Goal: Task Accomplishment & Management: Complete application form

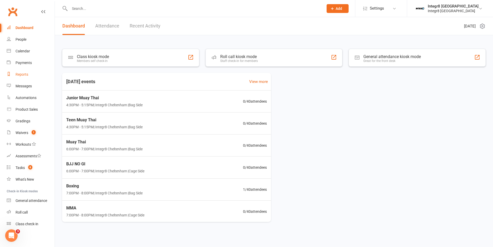
click at [19, 71] on link "Reports" at bounding box center [31, 75] width 48 height 12
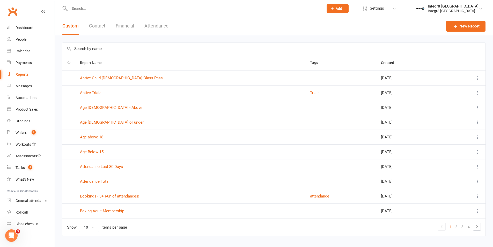
click at [98, 24] on button "Contact" at bounding box center [97, 26] width 16 height 18
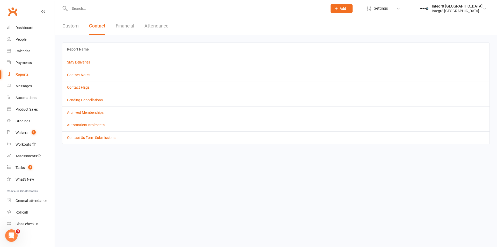
click at [152, 27] on button "Attendance" at bounding box center [156, 26] width 24 height 18
click at [121, 25] on button "Financial" at bounding box center [125, 26] width 18 height 18
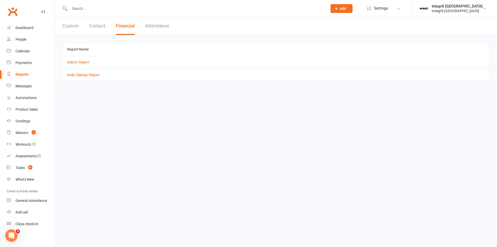
click at [83, 25] on div "Custom Contact Financial Attendance" at bounding box center [116, 26] width 122 height 18
click at [77, 24] on button "Custom" at bounding box center [70, 26] width 16 height 18
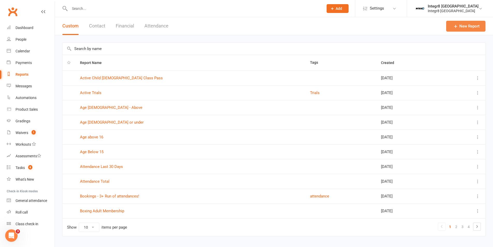
click at [467, 28] on link "New Report" at bounding box center [465, 26] width 39 height 11
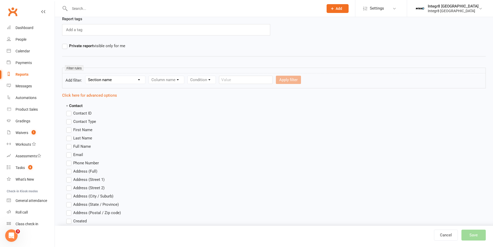
scroll to position [52, 0]
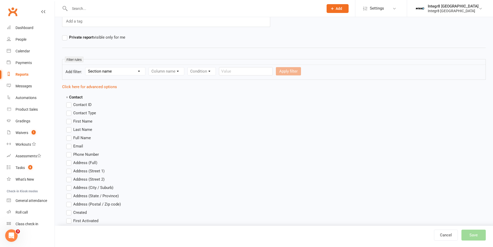
type input "bjj"
click at [123, 73] on select "Section name Contact Attendance Aggregate Payment Booking Waitlist Attendees Ca…" at bounding box center [115, 71] width 60 height 8
select select "11"
click at [86, 67] on select "Section name Contact Attendance Aggregate Payment Booking Waitlist Attendees Ca…" at bounding box center [115, 71] width 60 height 8
click at [188, 72] on select "Column name Membership ID Membership Name Membership Category Membership Start …" at bounding box center [199, 71] width 101 height 8
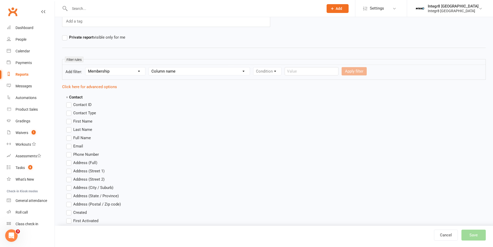
select select "22"
click at [150, 67] on select "Column name Membership ID Membership Name Membership Category Membership Start …" at bounding box center [199, 71] width 101 height 8
click at [127, 68] on select "Section name Contact Attendance Aggregate Payment Booking Waitlist Attendees Ca…" at bounding box center [115, 71] width 60 height 8
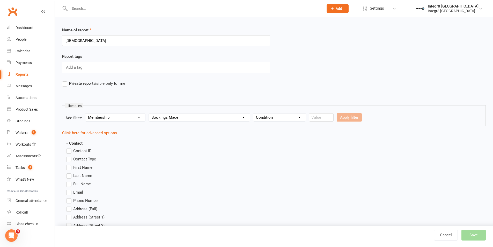
scroll to position [0, 0]
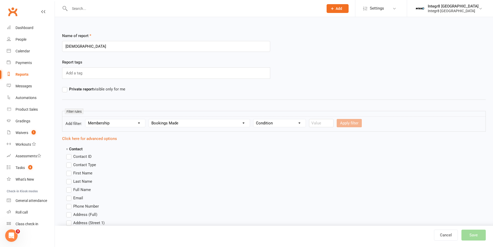
click at [179, 121] on select "Column name Membership ID Membership Name Membership Category Membership Start …" at bounding box center [199, 123] width 101 height 8
click at [395, 50] on div "Name of report bjj" at bounding box center [273, 46] width 431 height 26
click at [131, 126] on select "Section name Contact Attendance Aggregate Payment Booking Waitlist Attendees Ca…" at bounding box center [115, 123] width 60 height 8
click at [123, 127] on form "Add filter: Section name Contact Attendance Aggregate Payment Booking Waitlist …" at bounding box center [274, 123] width 424 height 15
click at [123, 124] on select "Section name Contact Attendance Aggregate Payment Booking Waitlist Attendees Ca…" at bounding box center [115, 123] width 60 height 8
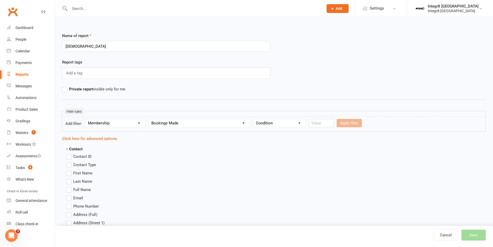
select select "1"
click at [86, 119] on select "Section name Contact Attendance Aggregate Payment Booking Waitlist Attendees Ca…" at bounding box center [115, 123] width 60 height 8
select select
click at [183, 125] on select "Column name Attendance Last Marked Attendance First Marked Last Attended First …" at bounding box center [194, 123] width 90 height 8
click at [131, 123] on select "Section name Contact Attendance Aggregate Payment Booking Waitlist Attendees Ca…" at bounding box center [115, 123] width 60 height 8
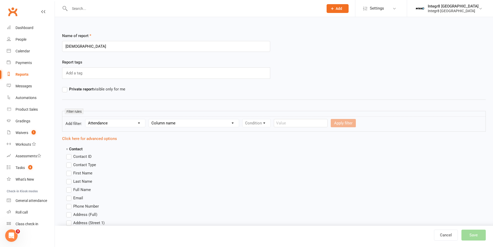
select select "3"
click at [86, 119] on select "Section name Contact Attendance Aggregate Payment Booking Waitlist Attendees Ca…" at bounding box center [115, 123] width 60 height 8
click at [173, 121] on select "Column name Event Name Event Type Event Date Event Day Event Month Event Starts…" at bounding box center [185, 123] width 73 height 8
select select "0"
click at [150, 119] on select "Column name Event Name Event Type Event Date Event Day Event Month Event Starts…" at bounding box center [185, 123] width 73 height 8
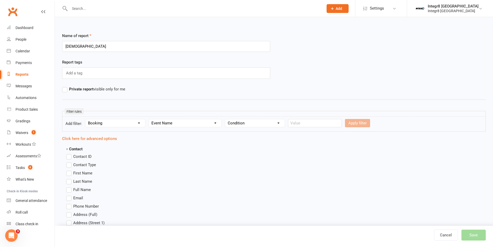
click at [234, 126] on select "Condition Equals Does not equal Contains Does not contain Is blank or does not …" at bounding box center [255, 123] width 60 height 8
select select "0"
click at [226, 119] on select "Condition Equals Does not equal Contains Does not contain Is blank or does not …" at bounding box center [255, 123] width 60 height 8
paste input "BJJ NO GI"
type input "BJJ NO GI"
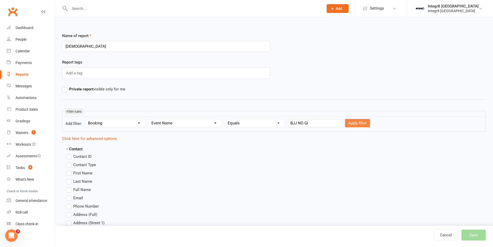
click at [345, 120] on button "Apply filter" at bounding box center [357, 123] width 25 height 8
select select
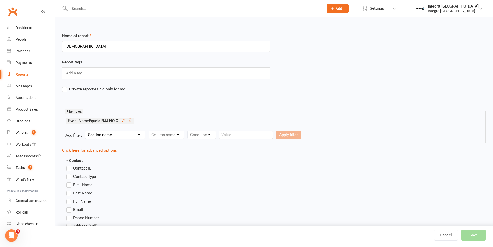
click at [91, 182] on span "First Name" at bounding box center [82, 183] width 19 height 5
click at [70, 181] on input "First Name" at bounding box center [67, 181] width 3 height 0
click at [86, 193] on span "Last Name" at bounding box center [82, 192] width 19 height 5
click at [70, 190] on input "Last Name" at bounding box center [67, 190] width 3 height 0
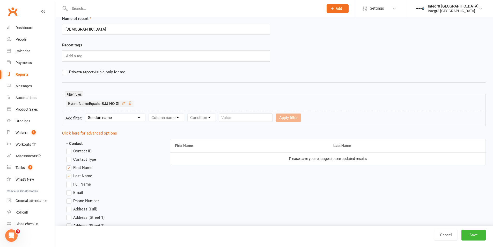
scroll to position [26, 0]
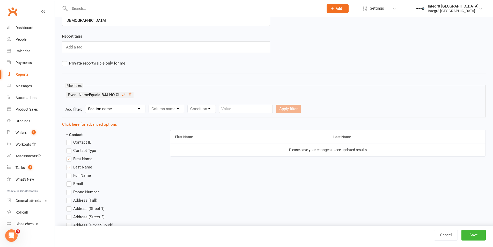
click at [80, 183] on span "Email" at bounding box center [78, 182] width 10 height 5
click at [70, 180] on input "Email" at bounding box center [67, 180] width 3 height 0
click at [81, 190] on span "Phone Number" at bounding box center [86, 191] width 26 height 5
click at [70, 189] on input "Phone Number" at bounding box center [67, 189] width 3 height 0
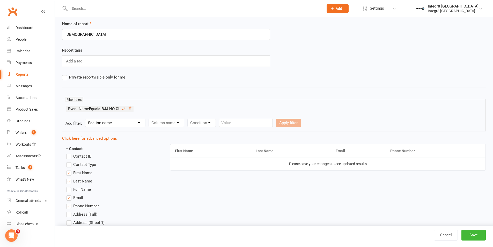
scroll to position [0, 0]
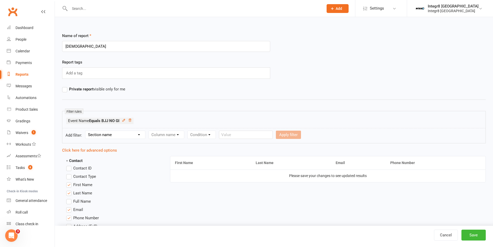
click at [124, 134] on select "Section name Contact Attendance Aggregate Payment Booking Waitlist Attendees Ca…" at bounding box center [115, 135] width 60 height 8
click at [86, 131] on select "Section name Contact Attendance Aggregate Payment Booking Waitlist Attendees Ca…" at bounding box center [115, 135] width 60 height 8
drag, startPoint x: 174, startPoint y: 130, endPoint x: 174, endPoint y: 134, distance: 3.6
click at [174, 131] on div "Column name Contact Type First Name Last Name Full Name Email Phone Number Addr…" at bounding box center [210, 134] width 123 height 8
drag, startPoint x: 174, startPoint y: 134, endPoint x: 174, endPoint y: 131, distance: 2.8
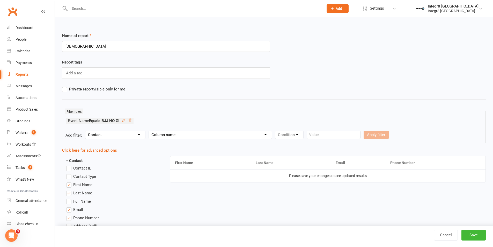
click at [174, 134] on select "Column name Contact Type First Name Last Name Full Name Email Phone Number Addr…" at bounding box center [210, 135] width 123 height 8
click at [107, 137] on select "Section name Contact Attendance Aggregate Payment Booking Waitlist Attendees Ca…" at bounding box center [115, 135] width 60 height 8
select select "3"
click at [86, 131] on select "Section name Contact Attendance Aggregate Payment Booking Waitlist Attendees Ca…" at bounding box center [115, 135] width 60 height 8
click at [183, 135] on select "Column name Event Name Event Type Event Date Event Day Event Month Event Starts…" at bounding box center [185, 135] width 73 height 8
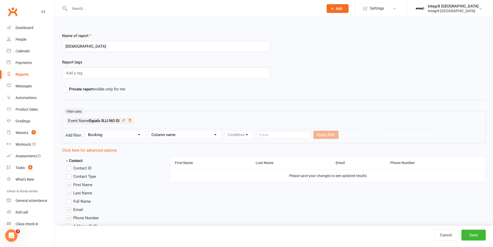
select select "0"
click at [150, 131] on select "Column name Event Name Event Type Event Date Event Day Event Month Event Starts…" at bounding box center [185, 135] width 73 height 8
click at [298, 132] on input "text" at bounding box center [315, 134] width 54 height 8
paste input "MMA"
type input "MMA"
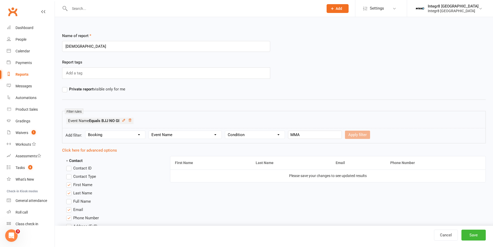
click at [352, 134] on div "Apply filter" at bounding box center [357, 134] width 25 height 8
click at [257, 134] on select "Condition Equals Does not equal Contains Does not contain Is blank or does not …" at bounding box center [255, 135] width 60 height 8
select select "0"
click at [226, 131] on select "Condition Equals Does not equal Contains Does not contain Is blank or does not …" at bounding box center [255, 135] width 60 height 8
click at [297, 130] on input "text" at bounding box center [315, 134] width 54 height 8
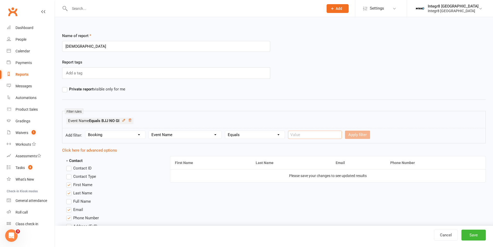
paste input "MMA"
type input "MMA"
click at [346, 136] on button "Apply filter" at bounding box center [357, 134] width 25 height 8
select select
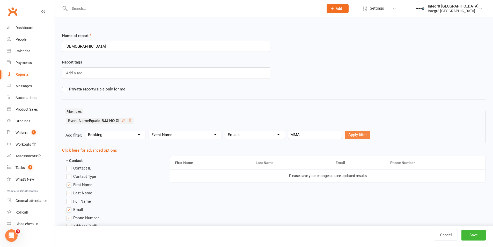
select select
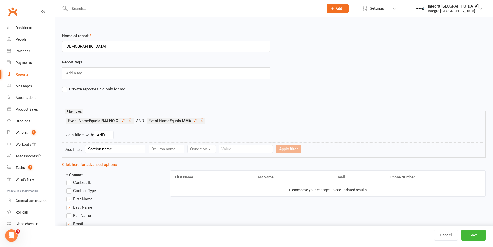
click at [133, 144] on form "Add filter: Section name Contact Attendance Aggregate Payment Booking Waitlist …" at bounding box center [274, 149] width 424 height 15
click at [132, 146] on select "Section name Contact Attendance Aggregate Payment Booking Waitlist Attendees Ca…" at bounding box center [115, 149] width 60 height 8
select select "3"
click at [86, 145] on select "Section name Contact Attendance Aggregate Payment Booking Waitlist Attendees Ca…" at bounding box center [115, 149] width 60 height 8
click at [173, 145] on select "Column name Event Name Event Type Event Date Event Day Event Month Event Starts…" at bounding box center [185, 149] width 73 height 8
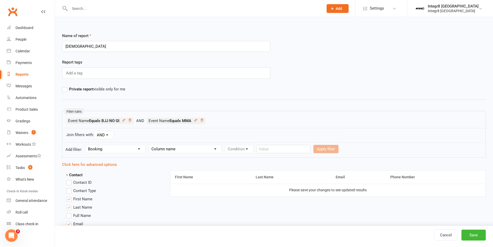
select select "0"
click at [150, 145] on select "Column name Event Name Event Type Event Date Event Day Event Month Event Starts…" at bounding box center [185, 149] width 73 height 8
click at [243, 145] on select "Condition Equals Does not equal Contains Does not contain Is blank or does not …" at bounding box center [255, 149] width 60 height 8
select select "0"
click at [226, 145] on select "Condition Equals Does not equal Contains Does not contain Is blank or does not …" at bounding box center [255, 149] width 60 height 8
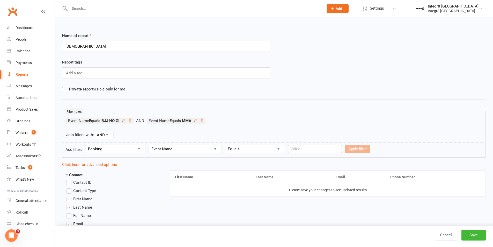
paste input "Wrestling"
type input "Wrestling"
click at [354, 151] on button "Apply filter" at bounding box center [357, 149] width 25 height 8
select select
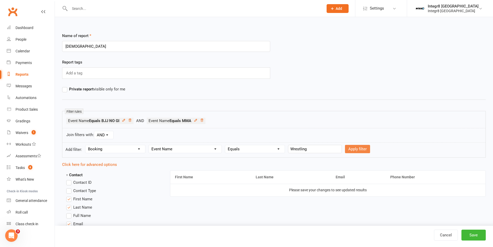
select select
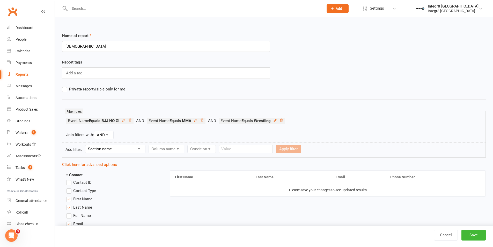
click at [114, 149] on select "Section name Contact Attendance Aggregate Payment Booking Waitlist Attendees Ca…" at bounding box center [115, 149] width 60 height 8
click at [115, 145] on select "Section name Contact Attendance Aggregate Payment Booking Waitlist Attendees Ca…" at bounding box center [115, 149] width 60 height 8
click at [165, 139] on div "Join filters with: AND OR" at bounding box center [274, 135] width 424 height 14
click at [140, 122] on li "Event Name Equals BJJ NO GI" at bounding box center [106, 121] width 80 height 6
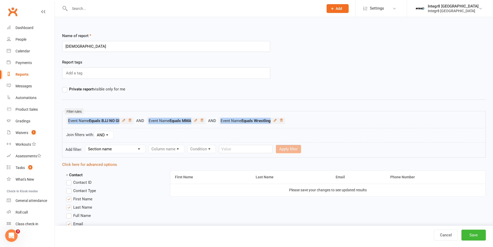
click at [140, 122] on li "Event Name Equals BJJ NO GI" at bounding box center [106, 121] width 80 height 6
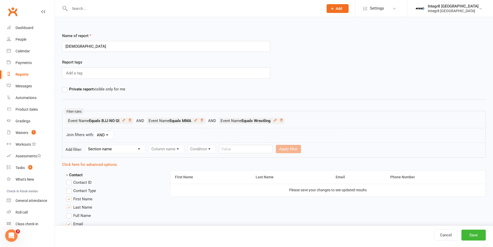
click at [103, 137] on select "AND OR" at bounding box center [103, 135] width 19 height 8
select select "join_filters_with_or"
click at [95, 131] on select "AND OR" at bounding box center [103, 135] width 19 height 8
click at [472, 233] on button "Save" at bounding box center [473, 234] width 24 height 11
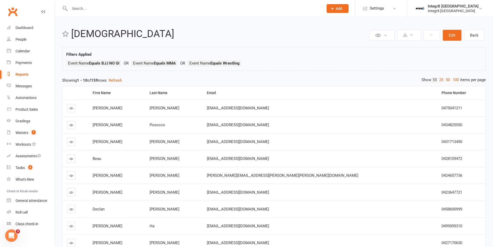
click at [33, 74] on link "Reports" at bounding box center [31, 75] width 48 height 12
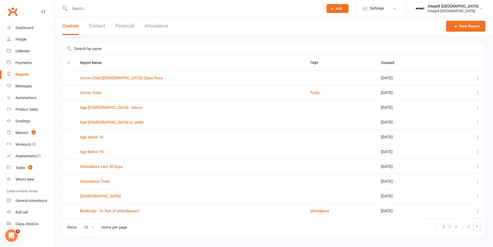
click at [475, 195] on button at bounding box center [478, 196] width 6 height 6
click at [454, 212] on link "Edit" at bounding box center [450, 216] width 51 height 10
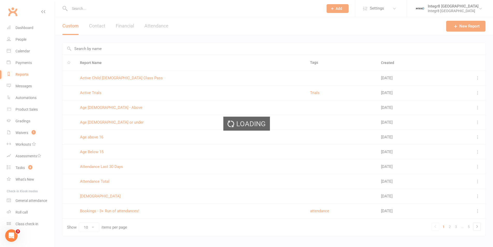
select select "join_filters_with_or"
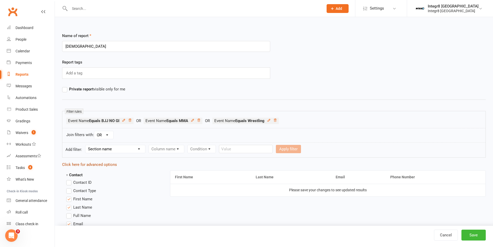
click at [105, 165] on link "Click here for advanced options" at bounding box center [89, 164] width 55 height 5
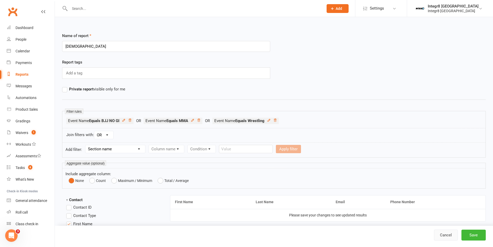
click at [440, 239] on link "Cancel" at bounding box center [446, 234] width 24 height 11
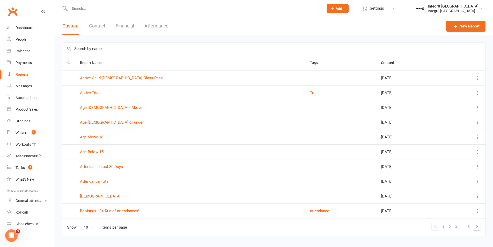
click at [80, 199] on td "bjj" at bounding box center [190, 195] width 230 height 15
click at [81, 197] on link "bjj" at bounding box center [100, 196] width 41 height 5
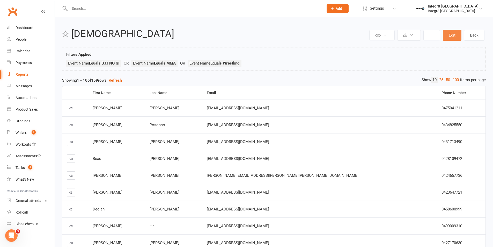
click at [447, 38] on button "Edit" at bounding box center [452, 35] width 19 height 11
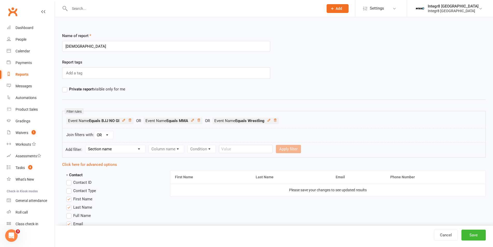
click at [108, 135] on select "AND OR" at bounding box center [103, 135] width 19 height 8
click at [95, 131] on select "AND OR" at bounding box center [103, 135] width 19 height 8
click at [109, 133] on select "AND OR" at bounding box center [103, 135] width 19 height 8
select select "join_filters_with_or"
click at [95, 131] on select "AND OR" at bounding box center [103, 135] width 19 height 8
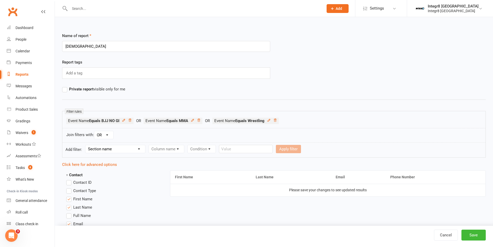
click at [114, 149] on select "Section name Contact Attendance Aggregate Payment Booking Waitlist Attendees Ca…" at bounding box center [115, 149] width 60 height 8
click at [169, 134] on div "Join filters with: AND OR" at bounding box center [274, 135] width 424 height 14
click at [111, 163] on link "Click here for advanced options" at bounding box center [89, 164] width 55 height 5
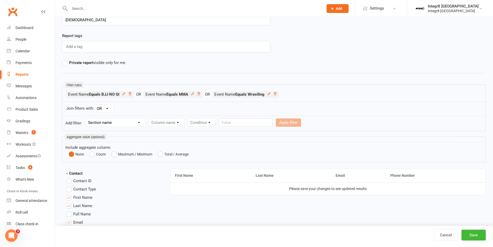
scroll to position [26, 0]
click at [112, 122] on select "Section name Contact Attendance Aggregate Payment Booking Waitlist Attendees Ca…" at bounding box center [115, 123] width 60 height 8
select select "11"
click at [86, 119] on select "Section name Contact Attendance Aggregate Payment Booking Waitlist Attendees Ca…" at bounding box center [115, 123] width 60 height 8
click at [182, 124] on select "Column name Membership ID Membership Name Membership Category Membership Start …" at bounding box center [199, 123] width 101 height 8
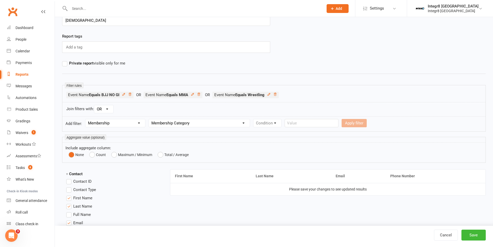
click at [150, 119] on select "Column name Membership ID Membership Name Membership Category Membership Start …" at bounding box center [199, 123] width 101 height 8
click at [226, 123] on select "Column name Membership ID Membership Name Membership Category Membership Start …" at bounding box center [199, 123] width 101 height 8
select select "29"
click at [150, 119] on select "Column name Membership ID Membership Name Membership Category Membership Start …" at bounding box center [199, 123] width 101 height 8
click at [279, 123] on select "Condition Is Is not Is blank Is not blank" at bounding box center [268, 123] width 31 height 8
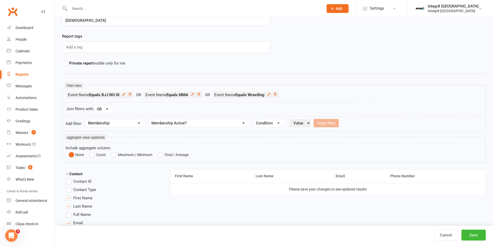
select select "0"
click at [254, 119] on select "Condition Is Is not Is blank Is not blank" at bounding box center [268, 123] width 31 height 8
click at [306, 119] on select "Value Yes No" at bounding box center [299, 123] width 21 height 8
select select "true"
click at [290, 119] on select "Value Yes No" at bounding box center [299, 123] width 21 height 8
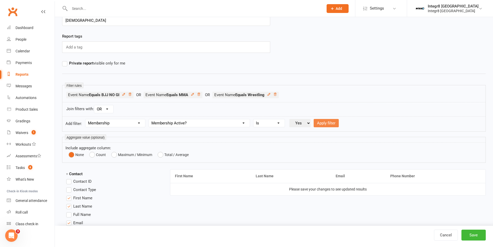
click at [327, 123] on button "Apply filter" at bounding box center [326, 123] width 25 height 8
select select
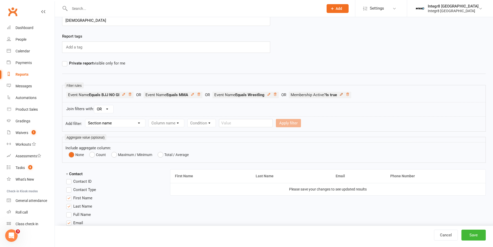
click at [342, 93] on icon at bounding box center [341, 94] width 2 height 2
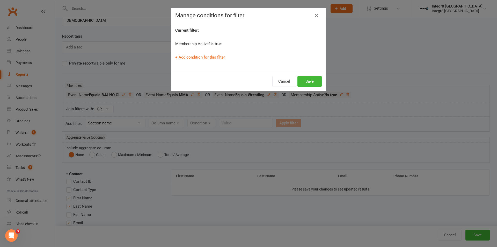
click at [207, 60] on div "+ Add condition for this filter" at bounding box center [248, 57] width 146 height 6
click at [208, 57] on link "+ Add condition for this filter" at bounding box center [200, 57] width 50 height 5
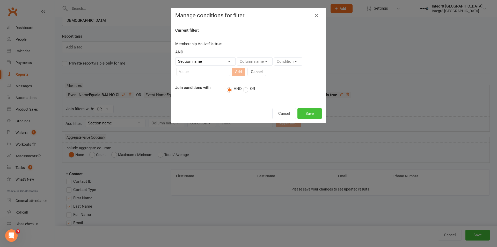
click at [305, 115] on button "Save" at bounding box center [309, 113] width 24 height 11
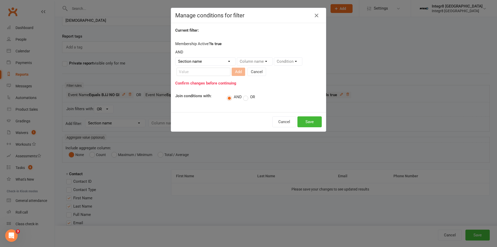
click at [208, 61] on select "Section name Contact Attendance Aggregate Payment Booking Waitlist Attendees Ca…" at bounding box center [205, 61] width 60 height 8
drag, startPoint x: 273, startPoint y: 36, endPoint x: 252, endPoint y: 39, distance: 20.9
click at [273, 36] on div "Current filter: Membership Active? Is true AND Section name Contact Attendance …" at bounding box center [248, 67] width 155 height 89
drag, startPoint x: 176, startPoint y: 51, endPoint x: 199, endPoint y: 55, distance: 23.4
click at [199, 55] on div "AND" at bounding box center [248, 52] width 146 height 6
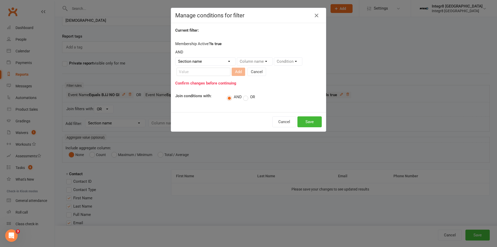
click at [186, 46] on div "Membership Active? Is true AND Section name Contact Attendance Aggregate Paymen…" at bounding box center [248, 64] width 146 height 46
drag, startPoint x: 183, startPoint y: 43, endPoint x: 219, endPoint y: 43, distance: 36.2
click at [219, 43] on div "Membership Active? Is true AND Section name Contact Attendance Aggregate Paymen…" at bounding box center [248, 64] width 146 height 46
click at [224, 44] on div "Membership Active? Is true AND Section name Contact Attendance Aggregate Paymen…" at bounding box center [248, 64] width 146 height 46
click at [186, 54] on div "AND" at bounding box center [248, 52] width 146 height 6
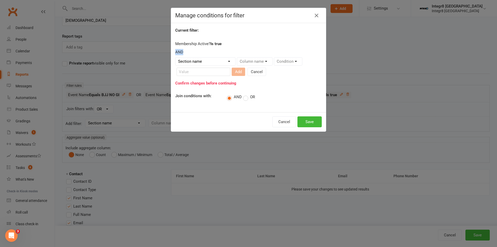
drag, startPoint x: 174, startPoint y: 53, endPoint x: 203, endPoint y: 53, distance: 29.5
click at [203, 53] on div "AND" at bounding box center [248, 52] width 146 height 6
click at [205, 52] on div "AND" at bounding box center [248, 52] width 146 height 6
drag, startPoint x: 203, startPoint y: 60, endPoint x: 209, endPoint y: 61, distance: 5.8
click at [203, 60] on select "Section name Contact Attendance Aggregate Payment Booking Waitlist Attendees Ca…" at bounding box center [205, 61] width 60 height 8
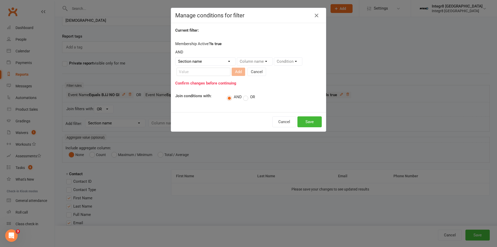
click at [284, 87] on div "Current filter: Membership Active? Is true AND Section name Contact Attendance …" at bounding box center [248, 67] width 155 height 89
click at [314, 14] on icon "button" at bounding box center [316, 15] width 6 height 6
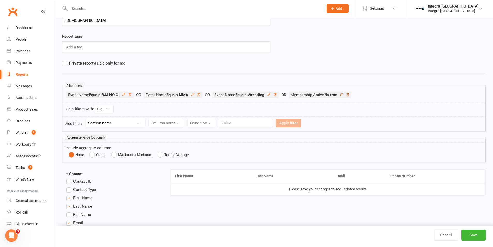
click at [349, 93] on icon at bounding box center [348, 94] width 4 height 4
click at [271, 95] on icon at bounding box center [269, 94] width 4 height 4
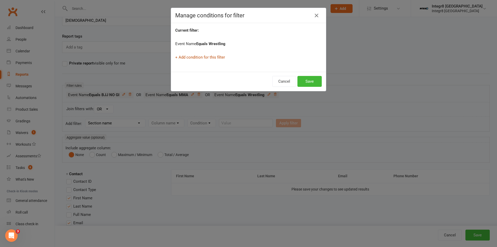
click at [213, 55] on link "+ Add condition for this filter" at bounding box center [200, 57] width 50 height 5
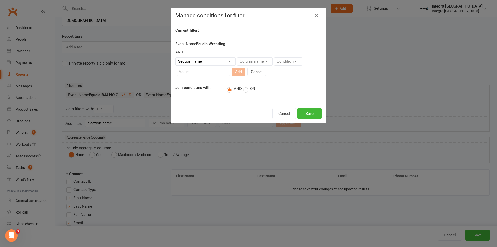
click at [200, 61] on select "Section name Contact Attendance Aggregate Payment Booking Waitlist Attendees Ca…" at bounding box center [205, 61] width 60 height 8
select select "11"
click at [175, 57] on select "Section name Contact Attendance Aggregate Payment Booking Waitlist Attendees Ca…" at bounding box center [205, 61] width 60 height 8
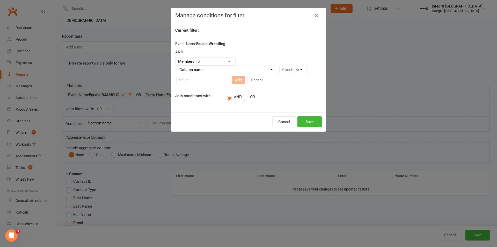
click at [225, 69] on select "Column name Membership ID Membership Name Membership Category Membership Start …" at bounding box center [227, 70] width 101 height 8
select select "29"
click at [177, 66] on select "Column name Membership ID Membership Name Membership Category Membership Start …" at bounding box center [227, 70] width 101 height 8
click at [296, 67] on select "Condition Is Is not Is blank Is not blank" at bounding box center [295, 70] width 31 height 8
select select "0"
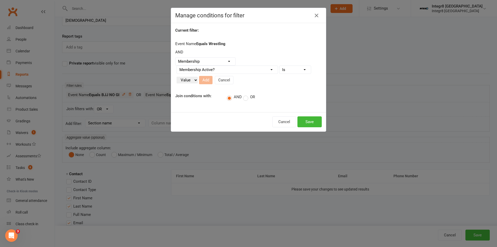
click at [280, 66] on select "Condition Is Is not Is blank Is not blank" at bounding box center [295, 70] width 31 height 8
click at [187, 78] on select "Value Yes No" at bounding box center [187, 80] width 21 height 7
select select "true"
click at [177, 77] on select "Value Yes No" at bounding box center [187, 80] width 21 height 7
click at [205, 83] on button "Add" at bounding box center [205, 80] width 13 height 8
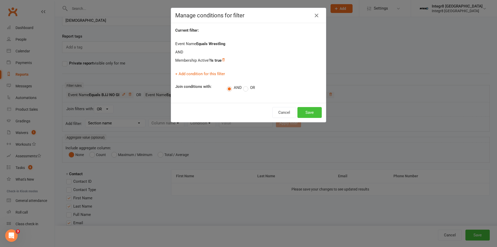
click at [299, 113] on button "Save" at bounding box center [309, 112] width 24 height 11
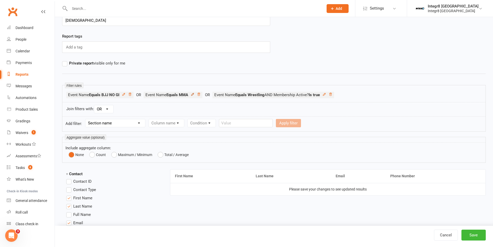
click at [194, 94] on icon at bounding box center [193, 94] width 4 height 4
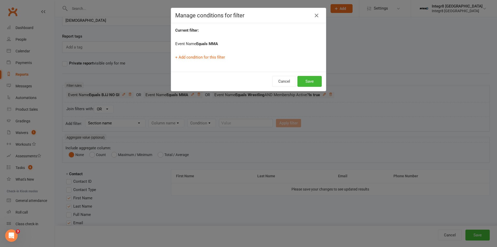
click at [200, 60] on div "+ Add condition for this filter" at bounding box center [248, 57] width 146 height 6
click at [200, 55] on link "+ Add condition for this filter" at bounding box center [200, 57] width 50 height 5
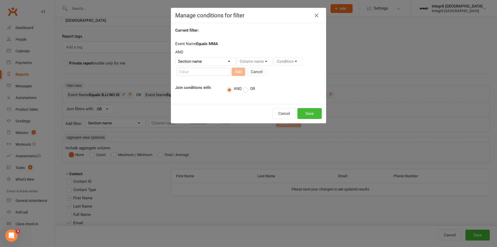
drag, startPoint x: 192, startPoint y: 56, endPoint x: 190, endPoint y: 59, distance: 3.6
click at [191, 56] on div "AND Section name Contact Attendance Aggregate Payment Booking Waitlist Attendee…" at bounding box center [248, 63] width 146 height 29
click at [190, 59] on select "Section name Contact Attendance Aggregate Payment Booking Waitlist Attendees Ca…" at bounding box center [205, 61] width 60 height 8
select select "11"
click at [175, 57] on select "Section name Contact Attendance Aggregate Payment Booking Waitlist Attendees Ca…" at bounding box center [205, 61] width 60 height 8
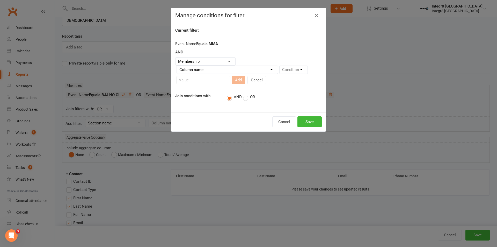
click at [236, 70] on select "Column name Membership ID Membership Name Membership Category Membership Start …" at bounding box center [227, 70] width 101 height 8
select select "29"
click at [177, 66] on select "Column name Membership ID Membership Name Membership Category Membership Start …" at bounding box center [227, 70] width 101 height 8
click at [296, 70] on select "Condition Is Is not Is blank Is not blank" at bounding box center [295, 70] width 31 height 8
select select "0"
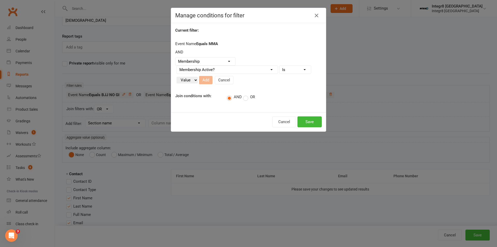
click at [280, 66] on select "Condition Is Is not Is blank Is not blank" at bounding box center [295, 70] width 31 height 8
click at [181, 79] on select "Value Yes No" at bounding box center [187, 80] width 21 height 7
select select "true"
click at [177, 77] on select "Value Yes No" at bounding box center [187, 80] width 21 height 7
click at [307, 123] on button "Save" at bounding box center [309, 121] width 24 height 11
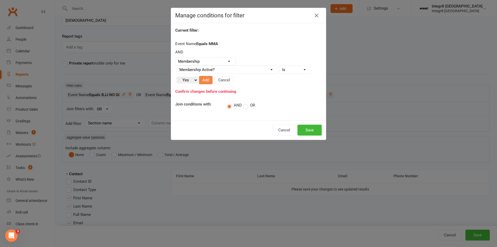
click at [202, 79] on button "Add" at bounding box center [205, 80] width 13 height 8
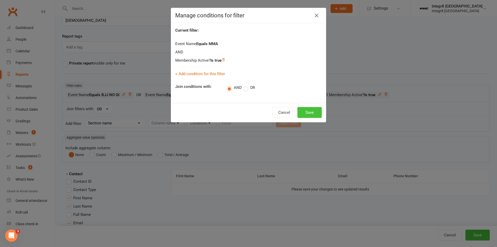
click at [309, 111] on button "Save" at bounding box center [309, 112] width 24 height 11
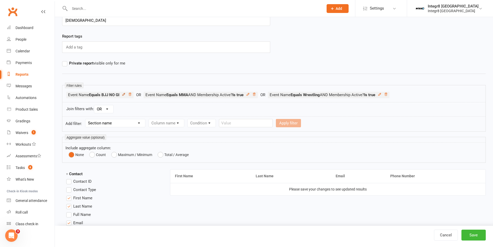
click at [125, 93] on icon at bounding box center [123, 94] width 2 height 2
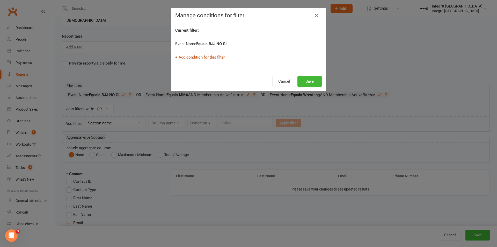
click at [209, 55] on link "+ Add condition for this filter" at bounding box center [200, 57] width 50 height 5
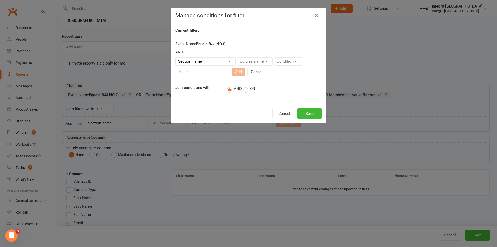
click at [205, 57] on select "Section name Contact Attendance Aggregate Payment Booking Waitlist Attendees Ca…" at bounding box center [205, 61] width 60 height 8
select select "11"
click at [175, 57] on select "Section name Contact Attendance Aggregate Payment Booking Waitlist Attendees Ca…" at bounding box center [205, 61] width 60 height 8
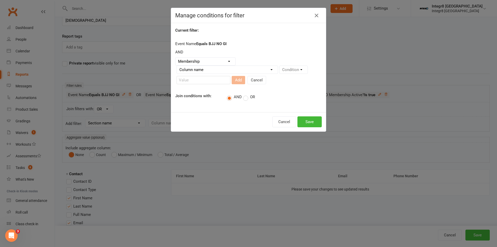
click at [223, 72] on select "Column name Membership ID Membership Name Membership Category Membership Start …" at bounding box center [227, 70] width 101 height 8
select select "29"
click at [177, 66] on select "Column name Membership ID Membership Name Membership Category Membership Start …" at bounding box center [227, 70] width 101 height 8
click at [293, 69] on select "Condition Is Is not Is blank Is not blank" at bounding box center [295, 70] width 31 height 8
select select "0"
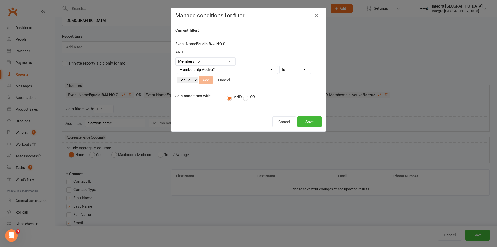
click at [280, 66] on select "Condition Is Is not Is blank Is not blank" at bounding box center [295, 70] width 31 height 8
click at [179, 78] on select "Value Yes No" at bounding box center [187, 80] width 21 height 7
select select "true"
click at [177, 77] on select "Value Yes No" at bounding box center [187, 80] width 21 height 7
click at [206, 82] on button "Add" at bounding box center [205, 80] width 13 height 8
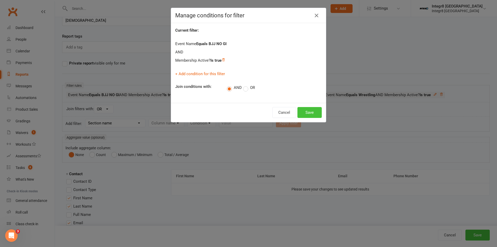
click at [301, 111] on button "Save" at bounding box center [309, 112] width 24 height 11
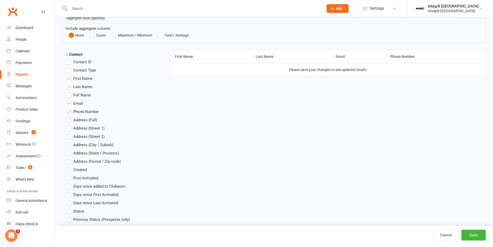
scroll to position [155, 0]
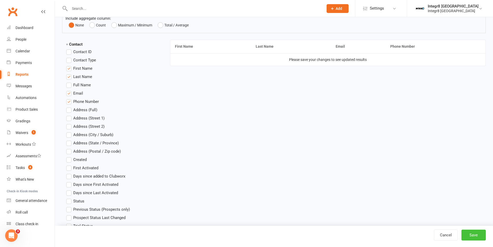
click at [480, 234] on button "Save" at bounding box center [473, 234] width 24 height 11
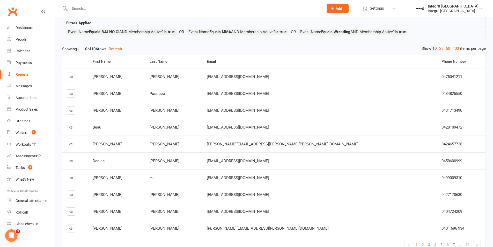
scroll to position [62, 0]
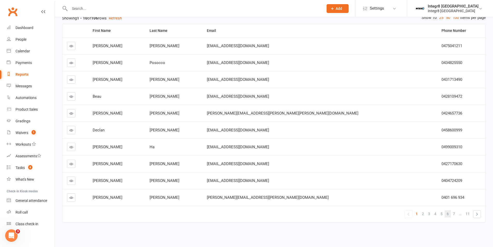
click at [445, 216] on link "6" at bounding box center [448, 213] width 6 height 7
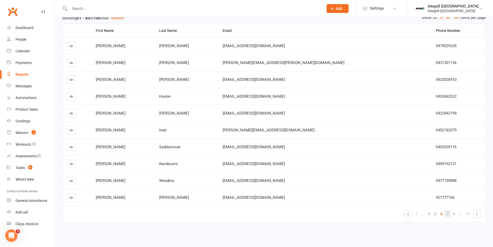
click at [448, 215] on span "7" at bounding box center [448, 213] width 2 height 7
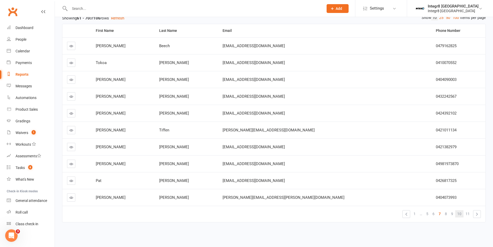
click at [460, 213] on span "10" at bounding box center [459, 213] width 4 height 7
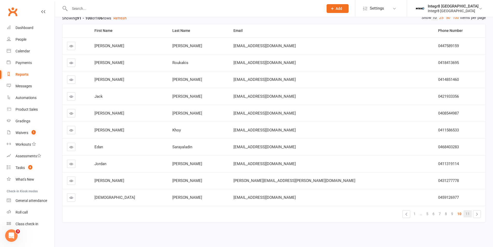
click at [466, 213] on span "11" at bounding box center [468, 213] width 4 height 7
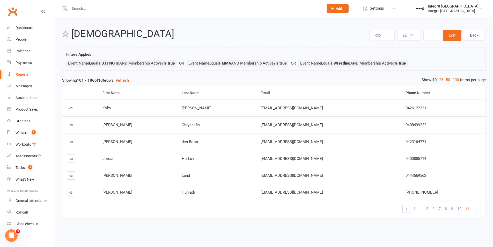
scroll to position [0, 0]
click at [419, 208] on span "1" at bounding box center [418, 208] width 2 height 7
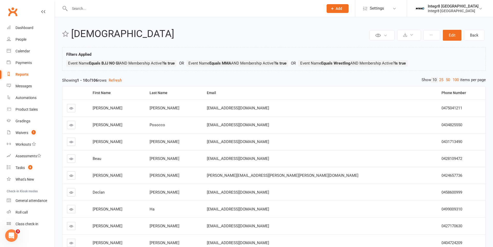
click at [27, 74] on div "Reports" at bounding box center [22, 74] width 13 height 4
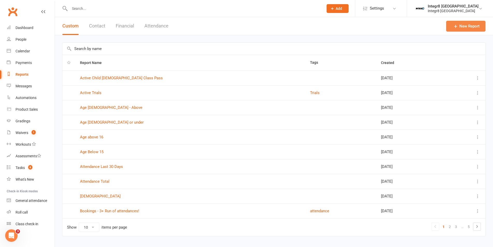
click at [476, 28] on link "New Report" at bounding box center [465, 26] width 39 height 11
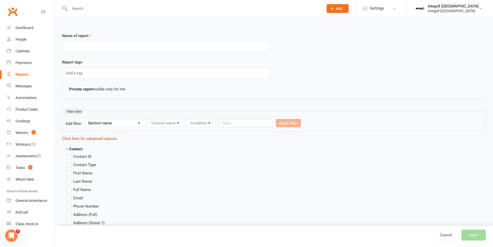
scroll to position [26, 0]
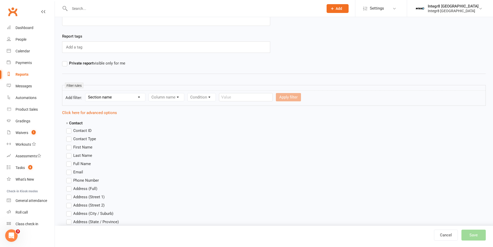
click at [122, 95] on select "Section name Contact Attendance Aggregate Payment Booking Waitlist Attendees Ca…" at bounding box center [115, 97] width 60 height 8
click at [111, 99] on select "Section name Contact Attendance Aggregate Payment Booking Waitlist Attendees Ca…" at bounding box center [115, 97] width 60 height 8
click at [86, 93] on select "Section name Contact Attendance Aggregate Payment Booking Waitlist Attendees Ca…" at bounding box center [115, 97] width 60 height 8
click at [158, 100] on select "Column name Attendance Last Marked Attendance First Marked Last Attended First …" at bounding box center [194, 97] width 90 height 8
click at [128, 98] on select "Section name Contact Attendance Aggregate Payment Booking Waitlist Attendees Ca…" at bounding box center [115, 97] width 60 height 8
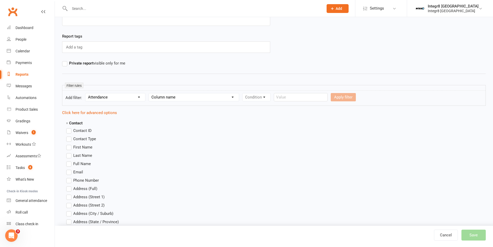
click at [162, 98] on select "Column name Attendance Last Marked Attendance First Marked Last Attended First …" at bounding box center [194, 97] width 90 height 8
click at [127, 96] on select "Section name Contact Attendance Aggregate Payment Booking Waitlist Attendees Ca…" at bounding box center [115, 97] width 60 height 8
click at [86, 93] on select "Section name Contact Attendance Aggregate Payment Booking Waitlist Attendees Ca…" at bounding box center [115, 97] width 60 height 8
click at [175, 99] on select "Column name Membership ID Membership Name Membership Category Membership Start …" at bounding box center [199, 97] width 101 height 8
click at [110, 97] on select "Section name Contact Attendance Aggregate Payment Booking Waitlist Attendees Ca…" at bounding box center [115, 97] width 60 height 8
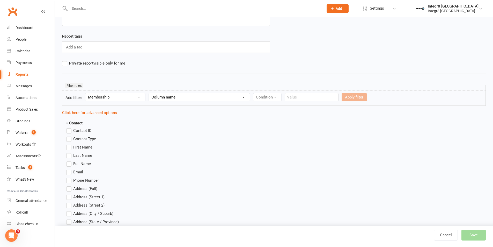
select select "3"
click at [86, 93] on select "Section name Contact Attendance Aggregate Payment Booking Waitlist Attendees Ca…" at bounding box center [115, 97] width 60 height 8
click at [184, 92] on form "Add filter: Section name Contact Attendance Aggregate Payment Booking Waitlist …" at bounding box center [274, 97] width 424 height 15
click at [185, 94] on select "Column name Event Name Event Type Event Date Event Day Event Month Event Starts…" at bounding box center [185, 97] width 73 height 8
select select "0"
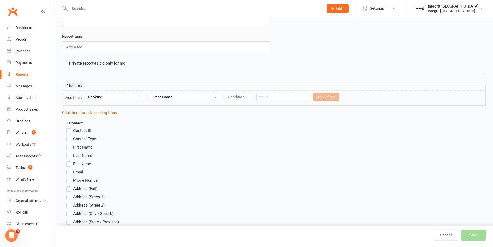
click at [150, 93] on select "Column name Event Name Event Type Event Date Event Day Event Month Event Starts…" at bounding box center [185, 97] width 73 height 8
click at [241, 94] on select "Condition Equals Does not equal Contains Does not contain Is blank or does not …" at bounding box center [255, 97] width 60 height 8
select select "0"
click at [226, 93] on select "Condition Equals Does not equal Contains Does not contain Is blank or does not …" at bounding box center [255, 97] width 60 height 8
click at [298, 98] on input "text" at bounding box center [315, 97] width 54 height 8
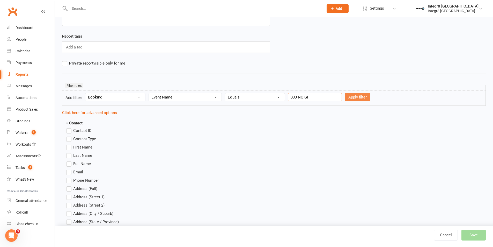
type input "BJJ NO GI"
click at [348, 96] on button "Apply filter" at bounding box center [357, 97] width 25 height 8
select select
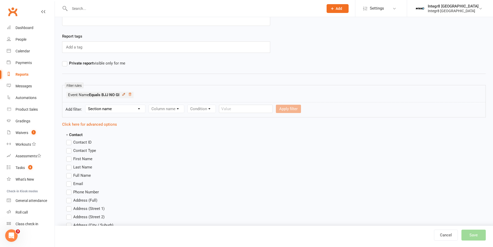
click at [123, 93] on icon at bounding box center [124, 94] width 4 height 4
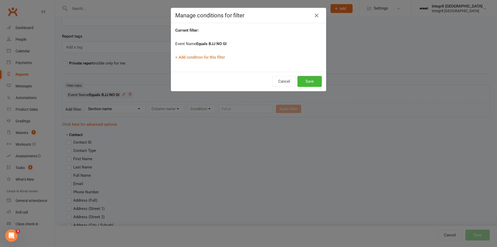
click at [184, 60] on div "+ Add condition for this filter" at bounding box center [248, 57] width 146 height 6
click at [185, 58] on link "+ Add condition for this filter" at bounding box center [200, 57] width 50 height 5
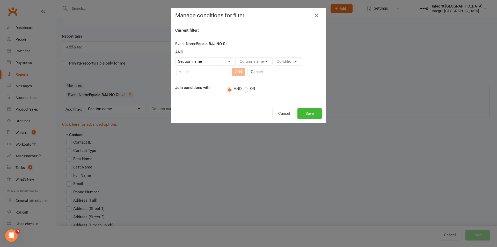
click at [249, 86] on div "OR" at bounding box center [249, 88] width 12 height 6
drag, startPoint x: 246, startPoint y: 90, endPoint x: 198, endPoint y: 72, distance: 51.6
click at [246, 90] on label "OR" at bounding box center [249, 88] width 12 height 5
click at [246, 85] on input "OR" at bounding box center [244, 85] width 3 height 0
click at [198, 62] on select "Section name Contact Attendance Aggregate Payment Booking Waitlist Attendees Ca…" at bounding box center [205, 61] width 60 height 8
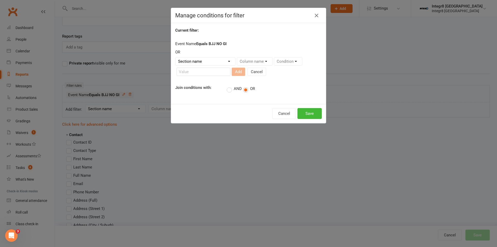
select select "3"
click at [175, 57] on select "Section name Contact Attendance Aggregate Payment Booking Waitlist Attendees Ca…" at bounding box center [205, 61] width 60 height 8
click at [289, 63] on select "Column name Event Name Event Type Event Date Event Day Event Month Event Starts…" at bounding box center [273, 61] width 73 height 8
select select "0"
click at [237, 57] on select "Column name Event Name Event Type Event Date Event Day Event Month Event Starts…" at bounding box center [273, 61] width 73 height 8
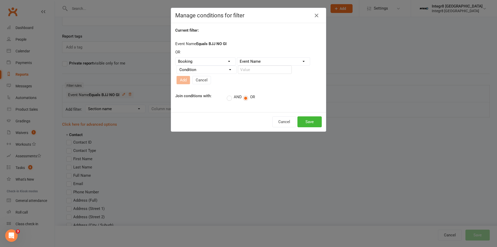
click at [199, 68] on select "Condition Equals Does not equal Contains Does not contain Is blank or does not …" at bounding box center [207, 70] width 60 height 8
select select "0"
click at [177, 68] on select "Condition Equals Does not equal Contains Does not contain Is blank or does not …" at bounding box center [207, 70] width 60 height 8
click at [244, 69] on input "text" at bounding box center [265, 69] width 54 height 8
type input "MMA"
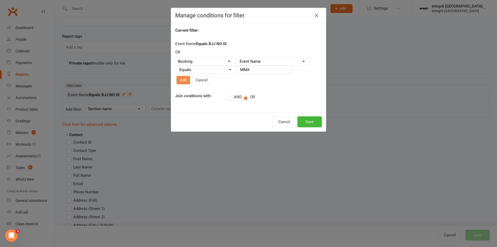
click at [190, 76] on button "Add" at bounding box center [183, 80] width 13 height 8
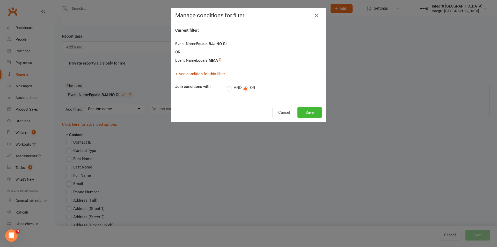
click at [206, 74] on link "+ Add condition for this filter" at bounding box center [200, 73] width 50 height 5
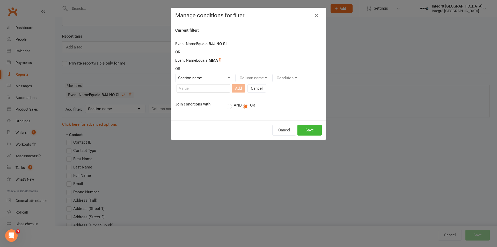
click at [191, 78] on select "Section name Contact Attendance Aggregate Payment Booking Waitlist Attendees Ca…" at bounding box center [205, 78] width 60 height 8
select select "3"
click at [175, 74] on select "Section name Contact Attendance Aggregate Payment Booking Waitlist Attendees Ca…" at bounding box center [205, 78] width 60 height 8
click at [248, 80] on select "Column name Event Name Event Type Event Date Event Day Event Month Event Starts…" at bounding box center [273, 78] width 73 height 8
select select "0"
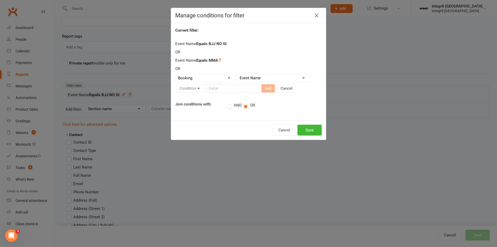
click at [237, 74] on select "Column name Event Name Event Type Event Date Event Day Event Month Event Starts…" at bounding box center [273, 78] width 73 height 8
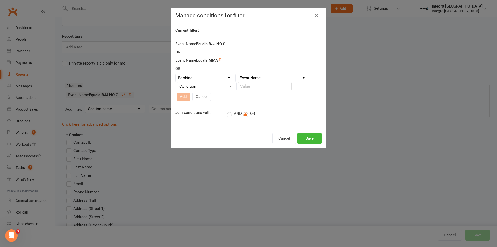
click at [182, 86] on select "Condition Equals Does not equal Contains Does not contain Is blank or does not …" at bounding box center [207, 86] width 60 height 8
select select "0"
click at [177, 84] on select "Condition Equals Does not equal Contains Does not contain Is blank or does not …" at bounding box center [207, 86] width 60 height 8
click at [241, 90] on input "text" at bounding box center [265, 86] width 54 height 8
type input "Wrestling"
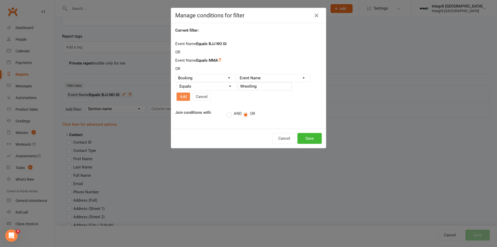
click at [190, 92] on button "Add" at bounding box center [183, 96] width 13 height 8
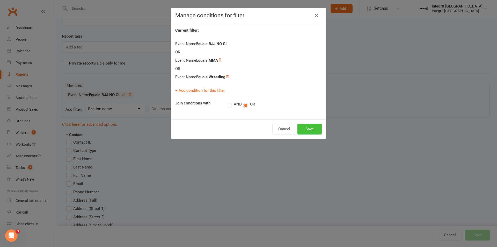
click at [315, 126] on button "Save" at bounding box center [309, 128] width 24 height 11
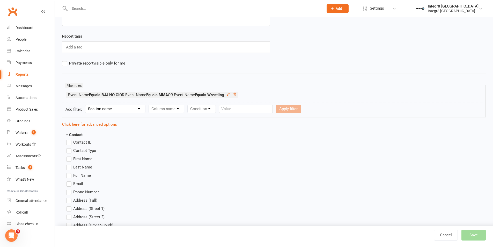
click at [121, 110] on select "Section name Contact Attendance Aggregate Payment Booking Waitlist Attendees Ca…" at bounding box center [115, 109] width 60 height 8
select select "11"
click at [86, 105] on select "Section name Contact Attendance Aggregate Payment Booking Waitlist Attendees Ca…" at bounding box center [115, 109] width 60 height 8
click at [186, 106] on select "Column name Membership ID Membership Name Membership Category Membership Start …" at bounding box center [199, 109] width 101 height 8
select select "29"
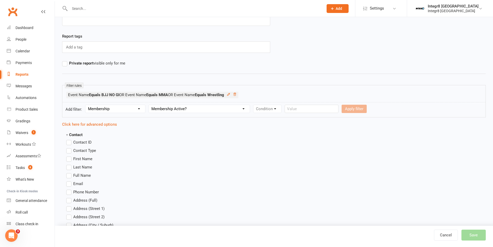
click at [150, 105] on select "Column name Membership ID Membership Name Membership Category Membership Start …" at bounding box center [199, 109] width 101 height 8
click at [272, 109] on select "Condition Is Is not Is blank Is not blank" at bounding box center [268, 109] width 31 height 8
select select "0"
click at [254, 105] on select "Condition Is Is not Is blank Is not blank" at bounding box center [268, 109] width 31 height 8
click at [299, 107] on select "Value Yes No" at bounding box center [299, 109] width 21 height 8
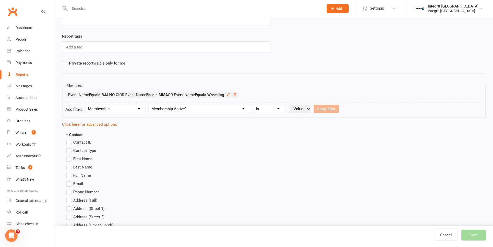
select select "true"
click at [290, 105] on select "Value Yes No" at bounding box center [299, 109] width 21 height 8
click at [336, 108] on button "Apply filter" at bounding box center [326, 109] width 25 height 8
select select
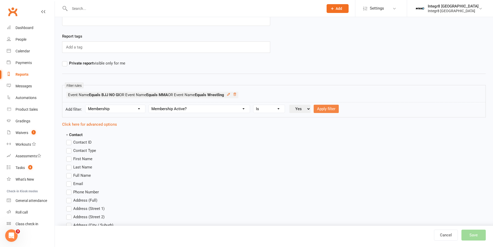
select select
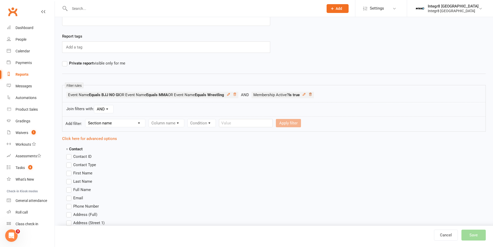
click at [312, 95] on icon at bounding box center [310, 94] width 3 height 3
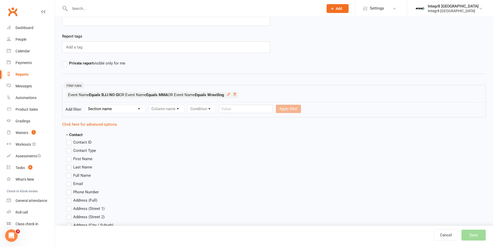
click at [107, 106] on select "Section name Contact Attendance Aggregate Payment Booking Waitlist Attendees Ca…" at bounding box center [115, 109] width 60 height 8
click at [101, 107] on select "Section name Contact Attendance Aggregate Payment Booking Waitlist Attendees Ca…" at bounding box center [115, 109] width 60 height 8
click at [86, 105] on select "Section name Contact Attendance Aggregate Payment Booking Waitlist Attendees Ca…" at bounding box center [115, 109] width 60 height 8
click at [163, 107] on select "Column name Attendance Last Marked Attendance First Marked Last Attended First …" at bounding box center [194, 109] width 90 height 8
click at [114, 107] on select "Section name Contact Attendance Aggregate Payment Booking Waitlist Attendees Ca…" at bounding box center [115, 109] width 60 height 8
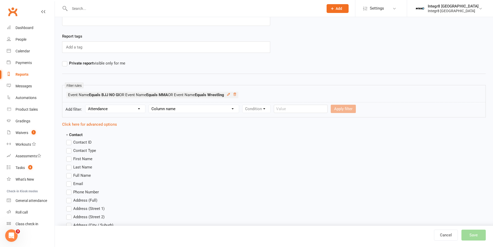
select select "3"
click at [86, 105] on select "Section name Contact Attendance Aggregate Payment Booking Waitlist Attendees Ca…" at bounding box center [115, 109] width 60 height 8
click at [171, 112] on select "Column name Event Name Event Type Event Date Event Day Event Month Event Starts…" at bounding box center [185, 109] width 73 height 8
select select "11"
click at [150, 105] on select "Column name Event Name Event Type Event Date Event Day Event Month Event Starts…" at bounding box center [185, 109] width 73 height 8
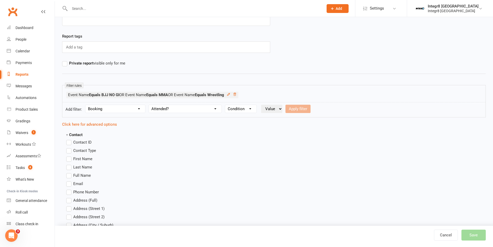
click at [238, 107] on select "Condition Is Is not Is blank Is not blank" at bounding box center [240, 109] width 31 height 8
select select "0"
click at [226, 105] on select "Condition Is Is not Is blank Is not blank" at bounding box center [240, 109] width 31 height 8
click at [265, 107] on select "Value Yes No" at bounding box center [271, 109] width 21 height 8
select select "true"
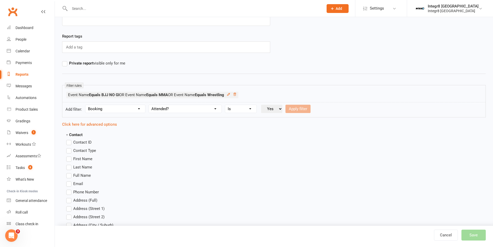
click at [262, 105] on select "Value Yes No" at bounding box center [271, 109] width 21 height 8
click at [295, 109] on button "Apply filter" at bounding box center [297, 109] width 25 height 8
select select
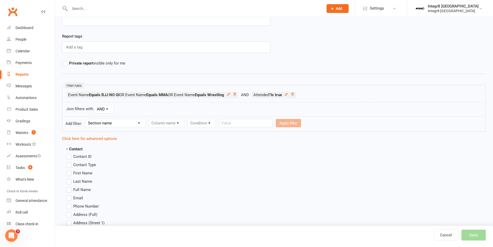
click at [125, 123] on select "Section name Contact Attendance Aggregate Payment Booking Waitlist Attendees Ca…" at bounding box center [115, 123] width 60 height 8
click at [86, 119] on select "Section name Contact Attendance Aggregate Payment Booking Waitlist Attendees Ca…" at bounding box center [115, 123] width 60 height 8
click at [174, 124] on select "Column name Membership ID Membership Name Membership Category Membership Start …" at bounding box center [199, 123] width 101 height 8
click at [128, 121] on select "Section name Contact Attendance Aggregate Payment Booking Waitlist Attendees Ca…" at bounding box center [115, 123] width 60 height 8
click at [111, 121] on select "Section name Contact Attendance Aggregate Payment Booking Waitlist Attendees Ca…" at bounding box center [115, 123] width 60 height 8
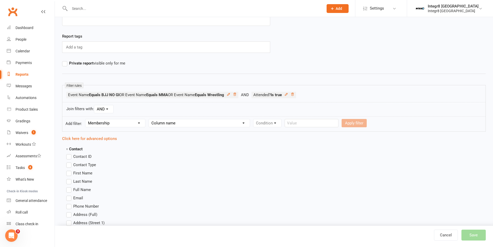
select select "0"
click at [86, 119] on select "Section name Contact Attendance Aggregate Payment Booking Waitlist Attendees Ca…" at bounding box center [115, 123] width 60 height 8
click at [158, 118] on form "Add filter: Section name Contact Attendance Aggregate Payment Booking Waitlist …" at bounding box center [274, 123] width 424 height 15
click at [159, 120] on select "Column name Contact Type First Name Last Name Full Name Email Phone Number Addr…" at bounding box center [210, 123] width 123 height 8
click at [150, 119] on select "Column name Contact Type First Name Last Name Full Name Email Phone Number Addr…" at bounding box center [210, 123] width 123 height 8
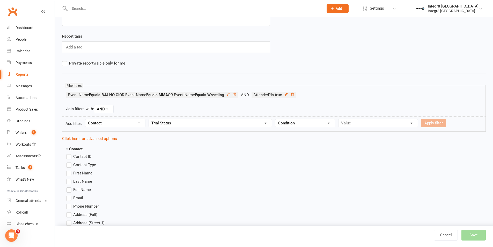
click at [198, 117] on form "Add filter: Section name Contact Attendance Aggregate Payment Booking Waitlist …" at bounding box center [274, 123] width 424 height 15
click at [198, 120] on select "Column name Contact Type First Name Last Name Full Name Email Phone Number Addr…" at bounding box center [210, 123] width 123 height 8
select select "17"
click at [150, 119] on select "Column name Contact Type First Name Last Name Full Name Email Phone Number Addr…" at bounding box center [210, 123] width 123 height 8
click at [314, 124] on select "Condition Equals Does not equal Contains Does not contain Is blank or does not …" at bounding box center [305, 123] width 60 height 8
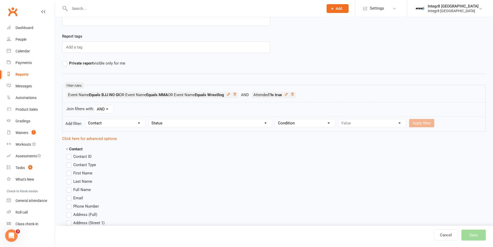
select select "0"
click at [276, 119] on select "Condition Equals Does not equal Contains Does not contain Is blank or does not …" at bounding box center [305, 123] width 60 height 8
click at [358, 122] on select "Value Prospect: Initial Contact Prospect: Follow-up Prospect: Free Trial Booked…" at bounding box center [372, 123] width 67 height 8
select select "9"
click at [339, 119] on select "Value Prospect: Initial Contact Prospect: Follow-up Prospect: Free Trial Booked…" at bounding box center [372, 123] width 67 height 8
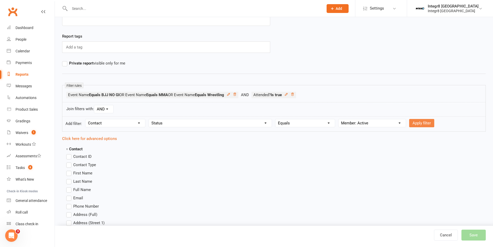
click at [420, 123] on button "Apply filter" at bounding box center [421, 123] width 25 height 8
select select
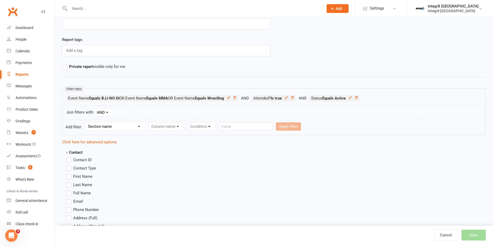
scroll to position [0, 0]
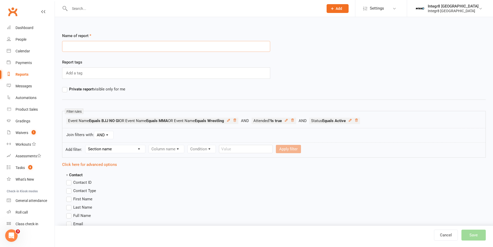
click at [108, 48] on input "text" at bounding box center [166, 46] width 208 height 11
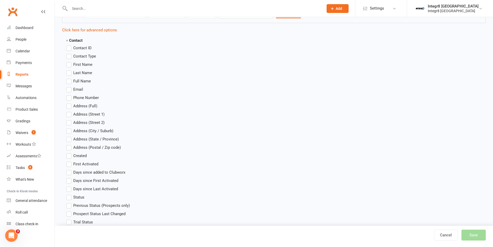
scroll to position [78, 0]
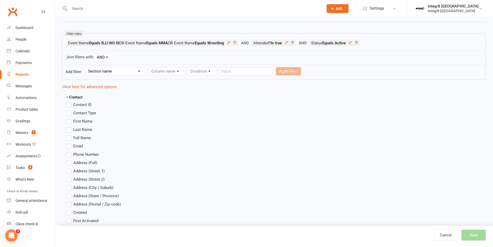
click at [78, 119] on span "First Name" at bounding box center [82, 120] width 19 height 5
click at [70, 118] on input "First Name" at bounding box center [67, 118] width 3 height 0
click at [81, 129] on span "Last Name" at bounding box center [82, 128] width 19 height 5
click at [70, 126] on input "Last Name" at bounding box center [67, 126] width 3 height 0
click at [81, 146] on span "Email" at bounding box center [78, 145] width 10 height 5
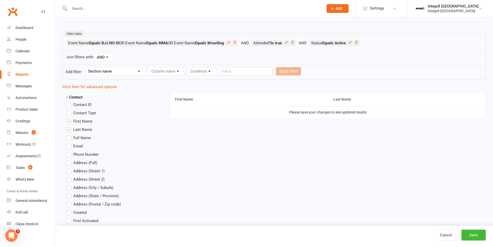
click at [70, 143] on input "Email" at bounding box center [67, 143] width 3 height 0
click at [83, 152] on span "Phone Number" at bounding box center [86, 153] width 26 height 5
click at [70, 151] on input "Phone Number" at bounding box center [67, 151] width 3 height 0
click at [475, 236] on button "Save" at bounding box center [473, 234] width 24 height 11
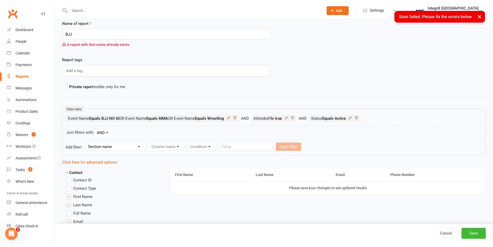
scroll to position [0, 0]
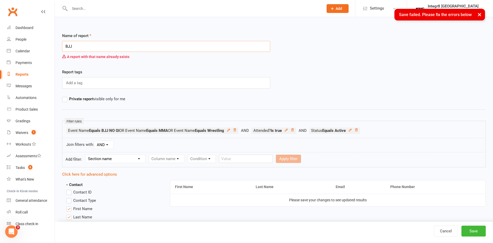
click at [125, 46] on input "BJJ" at bounding box center [166, 46] width 208 height 11
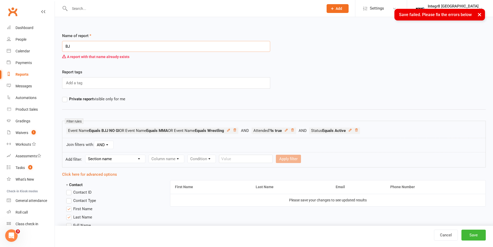
type input "B"
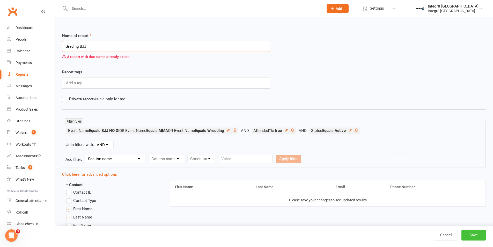
type input "Grading BJJ"
click at [477, 235] on button "Save" at bounding box center [473, 234] width 24 height 11
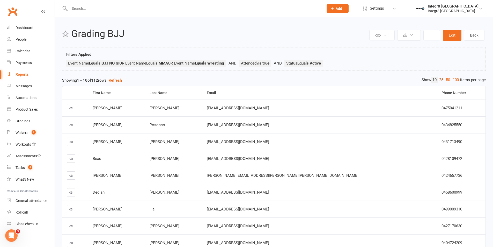
click at [442, 79] on link "25" at bounding box center [441, 79] width 7 height 5
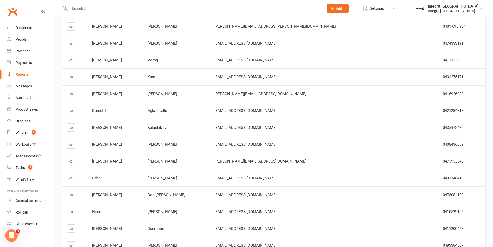
scroll to position [314, 0]
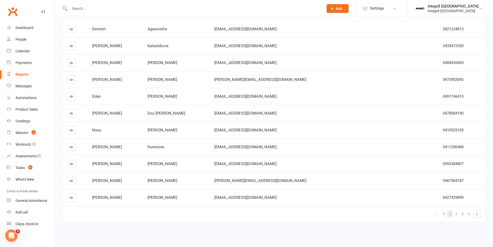
click at [450, 216] on span "2" at bounding box center [450, 213] width 2 height 7
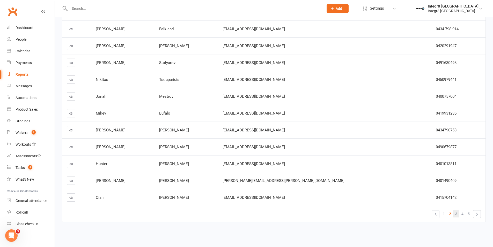
click at [457, 212] on span "3" at bounding box center [456, 213] width 2 height 7
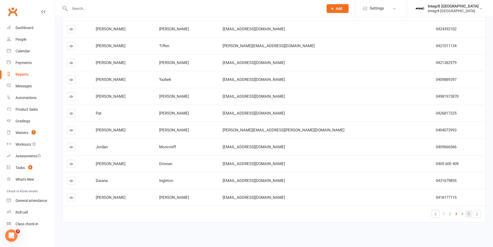
click at [468, 214] on span "5" at bounding box center [469, 213] width 2 height 7
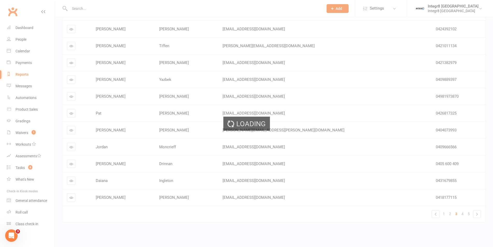
scroll to position [96, 0]
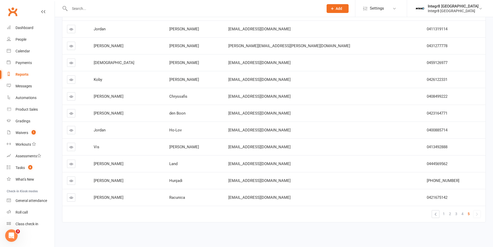
click at [444, 214] on span "1" at bounding box center [444, 213] width 2 height 7
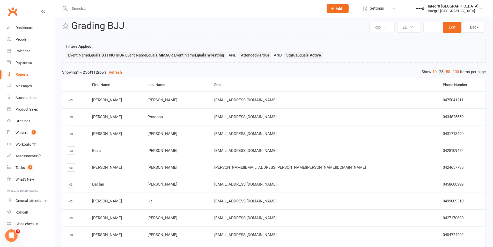
scroll to position [0, 0]
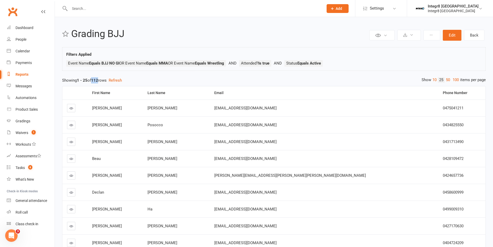
drag, startPoint x: 94, startPoint y: 80, endPoint x: 100, endPoint y: 79, distance: 6.2
click at [98, 79] on strong "112" at bounding box center [94, 80] width 7 height 5
click at [416, 37] on button at bounding box center [409, 35] width 24 height 11
click at [414, 46] on link "Export to CSV" at bounding box center [393, 47] width 54 height 10
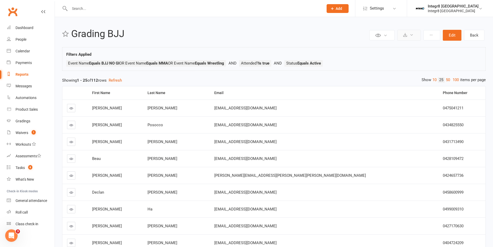
click at [408, 37] on button at bounding box center [409, 35] width 24 height 11
click at [408, 45] on link "Export to CSV" at bounding box center [393, 47] width 54 height 10
click at [81, 6] on input "text" at bounding box center [194, 8] width 252 height 7
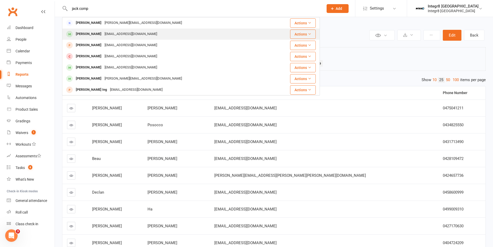
type input "jack comp"
click at [108, 35] on div "[EMAIL_ADDRESS][DOMAIN_NAME]" at bounding box center [131, 34] width 56 height 8
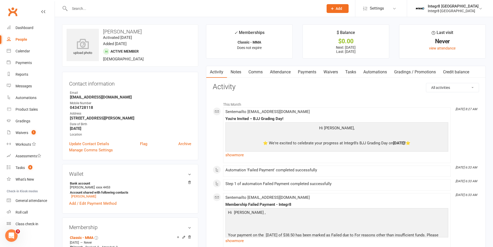
click at [330, 76] on link "Waivers" at bounding box center [331, 72] width 22 height 12
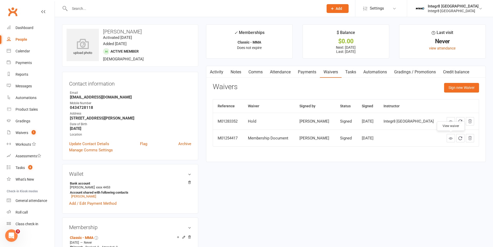
click at [454, 137] on link at bounding box center [451, 138] width 8 height 8
click at [32, 52] on link "Calendar" at bounding box center [31, 51] width 48 height 12
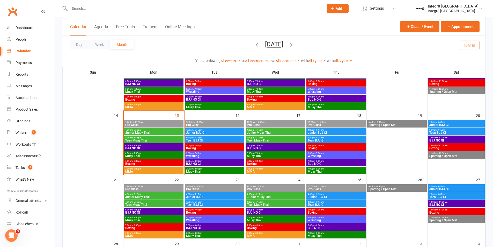
scroll to position [129, 0]
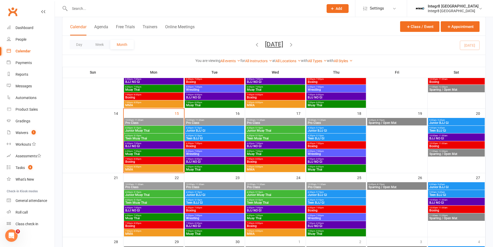
click at [162, 131] on span "Junior Muay Thai" at bounding box center [153, 130] width 57 height 3
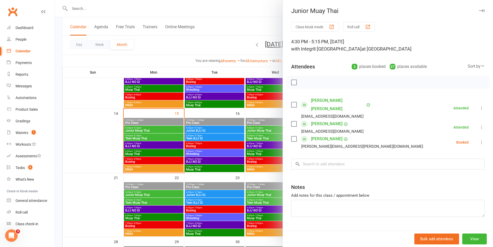
click at [162, 131] on div at bounding box center [274, 123] width 438 height 247
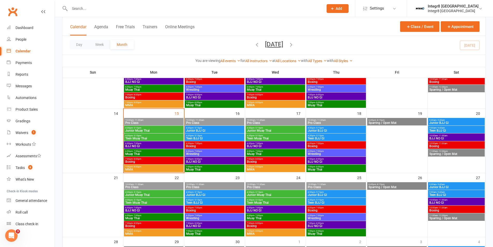
click at [162, 137] on span "Teen Muay Thai" at bounding box center [153, 138] width 57 height 3
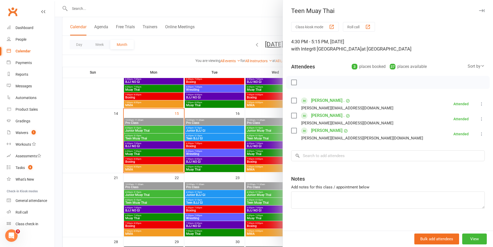
click at [217, 156] on div at bounding box center [274, 123] width 438 height 247
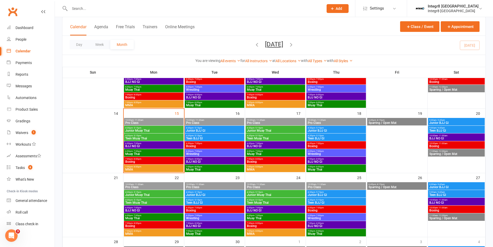
click at [166, 138] on span "Teen Muay Thai" at bounding box center [153, 138] width 57 height 3
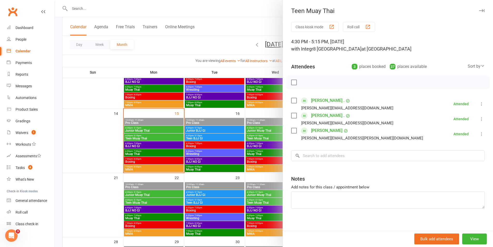
click at [166, 138] on div at bounding box center [274, 123] width 438 height 247
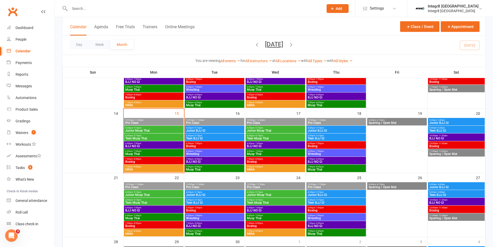
click at [165, 145] on span "BJJ NO GI" at bounding box center [153, 145] width 57 height 3
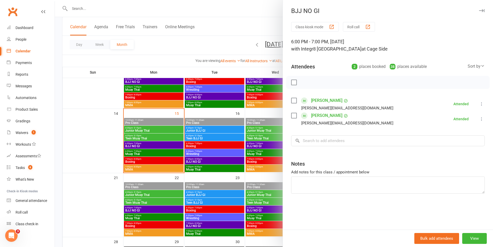
click at [165, 145] on div at bounding box center [274, 123] width 438 height 247
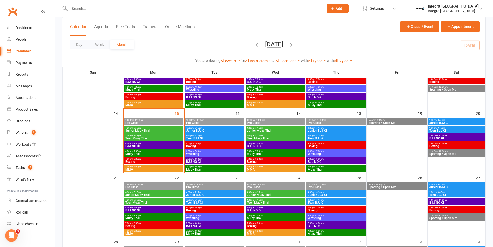
click at [163, 152] on span "Muay Thai" at bounding box center [153, 153] width 57 height 3
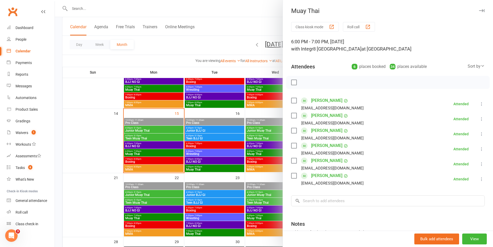
click at [163, 152] on div at bounding box center [274, 123] width 438 height 247
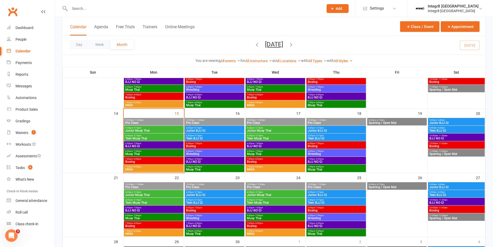
click at [160, 159] on div "7:00pm - 8:00pm Boxing" at bounding box center [154, 161] width 60 height 8
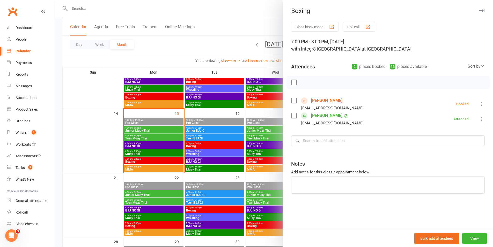
click at [168, 150] on div at bounding box center [274, 123] width 438 height 247
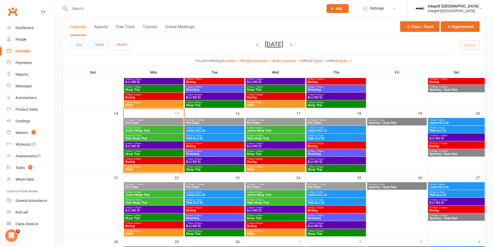
click at [161, 168] on span "MMA" at bounding box center [153, 169] width 57 height 3
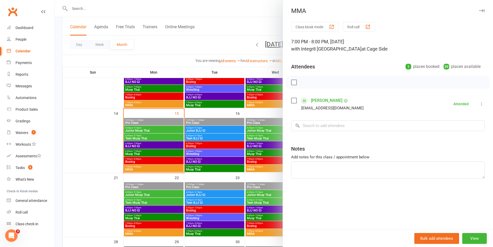
click at [162, 168] on div at bounding box center [274, 123] width 438 height 247
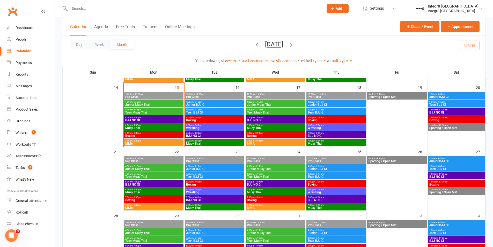
scroll to position [129, 0]
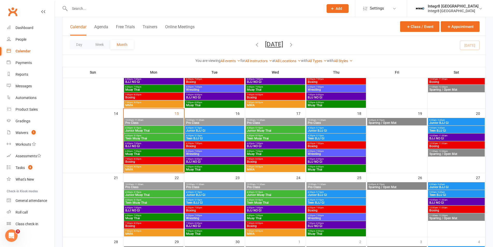
click at [145, 146] on span "BJJ NO GI" at bounding box center [153, 145] width 57 height 3
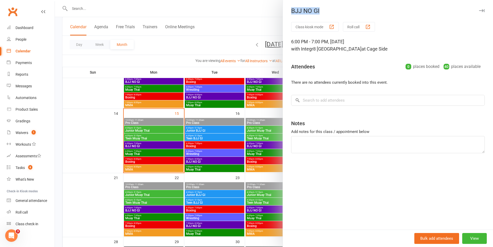
drag, startPoint x: 321, startPoint y: 11, endPoint x: 289, endPoint y: 9, distance: 32.0
click at [289, 9] on div "BJJ NO GI" at bounding box center [388, 10] width 210 height 7
copy div "BJJ NO GI"
click at [331, 13] on div "BJJ NO GI" at bounding box center [388, 10] width 210 height 7
click at [157, 142] on div at bounding box center [274, 123] width 438 height 247
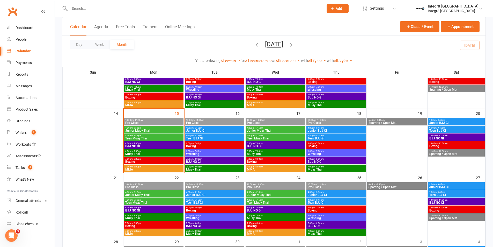
click at [200, 152] on span "- 7:00pm" at bounding box center [198, 151] width 9 height 2
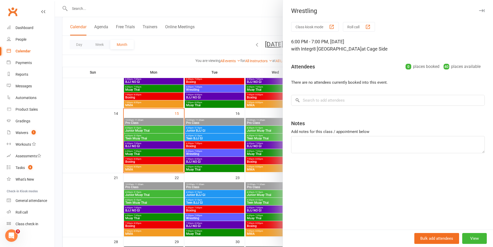
click at [164, 159] on div at bounding box center [274, 123] width 438 height 247
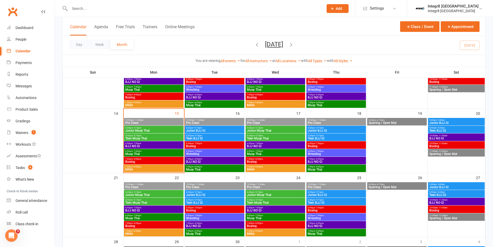
click at [159, 167] on span "7:00pm - 8:00pm" at bounding box center [153, 166] width 57 height 2
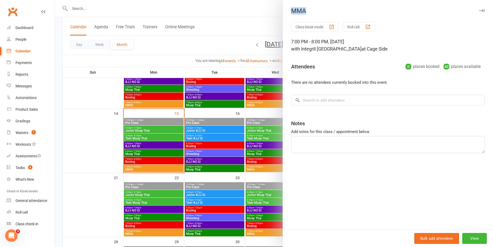
drag, startPoint x: 308, startPoint y: 11, endPoint x: 292, endPoint y: 12, distance: 16.1
click at [292, 12] on div "MMA" at bounding box center [388, 10] width 210 height 7
copy div "MMA"
click at [266, 8] on div at bounding box center [274, 123] width 438 height 247
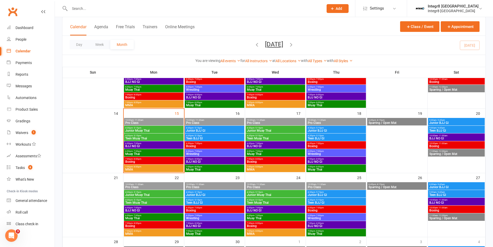
click at [210, 152] on span "Wrestling" at bounding box center [214, 153] width 57 height 3
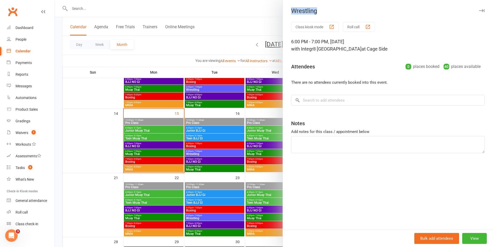
drag, startPoint x: 314, startPoint y: 11, endPoint x: 291, endPoint y: 9, distance: 23.4
click at [291, 9] on div "Wrestling" at bounding box center [388, 10] width 210 height 7
copy div "Wrestling"
click at [238, 29] on div at bounding box center [274, 123] width 438 height 247
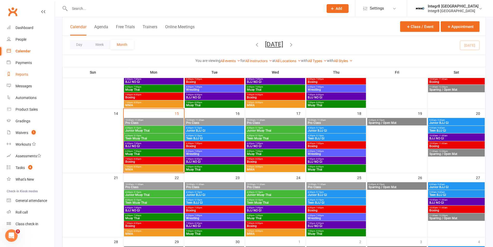
click at [18, 77] on link "Reports" at bounding box center [31, 75] width 48 height 12
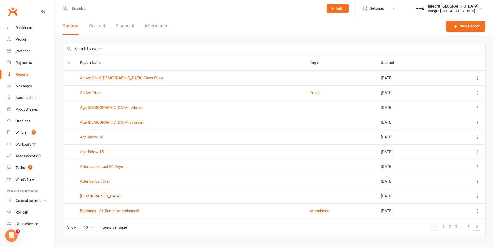
click at [82, 196] on link "bjj" at bounding box center [100, 196] width 41 height 5
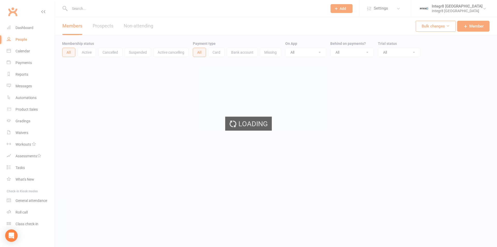
select select "100"
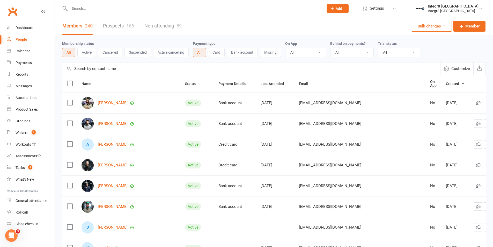
click at [109, 52] on button "Cancelled" at bounding box center [110, 52] width 24 height 9
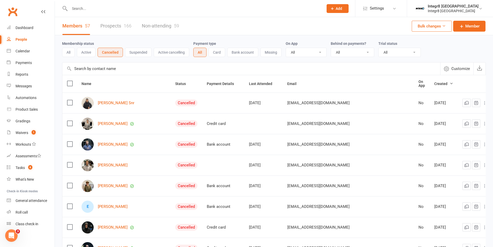
click at [72, 52] on button "All" at bounding box center [68, 52] width 13 height 9
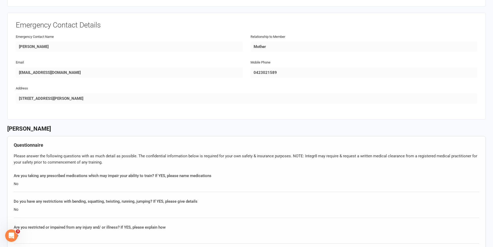
scroll to position [414, 0]
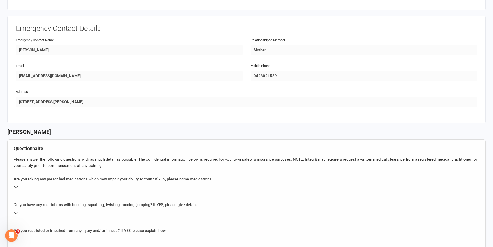
drag, startPoint x: 495, startPoint y: 1, endPoint x: 369, endPoint y: 30, distance: 128.8
click at [363, 26] on h3 "Emergency Contact Details" at bounding box center [246, 29] width 461 height 8
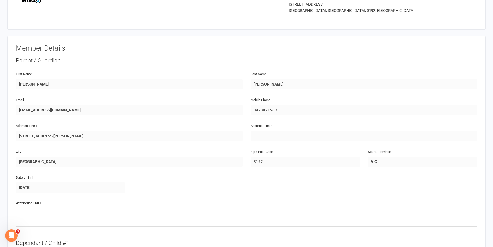
scroll to position [0, 0]
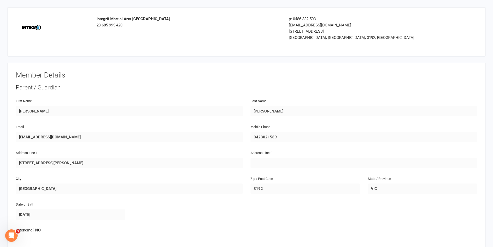
drag, startPoint x: 481, startPoint y: 0, endPoint x: 342, endPoint y: 43, distance: 145.1
click at [342, 43] on div "p: 0486 332 503 [EMAIL_ADDRESS][DOMAIN_NAME] [STREET_ADDRESS]" at bounding box center [362, 32] width 154 height 32
